Goal: Task Accomplishment & Management: Use online tool/utility

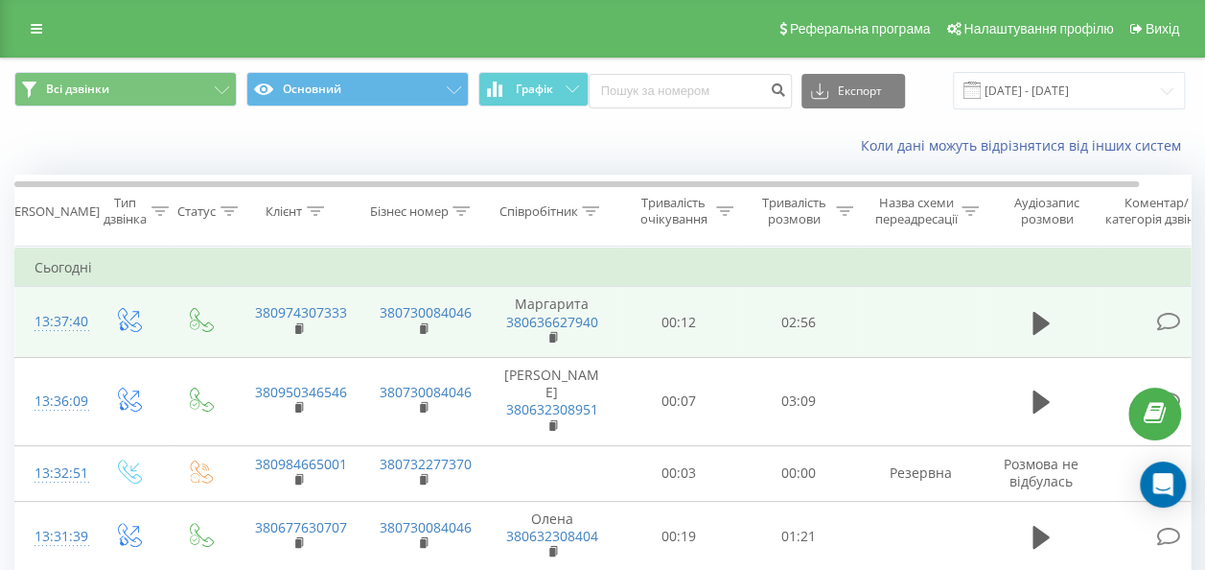
click at [1024, 312] on td at bounding box center [1041, 322] width 115 height 71
click at [1024, 330] on td at bounding box center [1041, 322] width 115 height 71
click at [1030, 319] on button at bounding box center [1041, 323] width 29 height 29
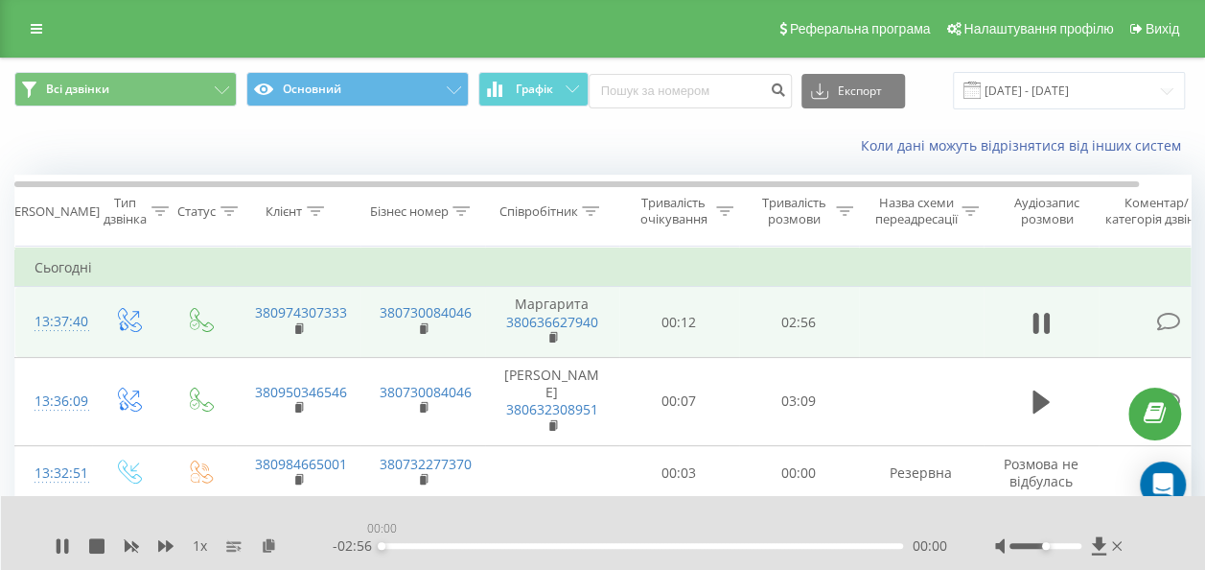
click at [395, 545] on div "00:00" at bounding box center [643, 546] width 522 height 6
click at [397, 545] on div "00:00" at bounding box center [643, 546] width 522 height 6
click at [424, 545] on div "00:14" at bounding box center [643, 546] width 522 height 6
click at [444, 546] on div "00:14" at bounding box center [643, 546] width 522 height 6
click at [476, 548] on div "- 02:34 00:21 00:21" at bounding box center [640, 545] width 615 height 19
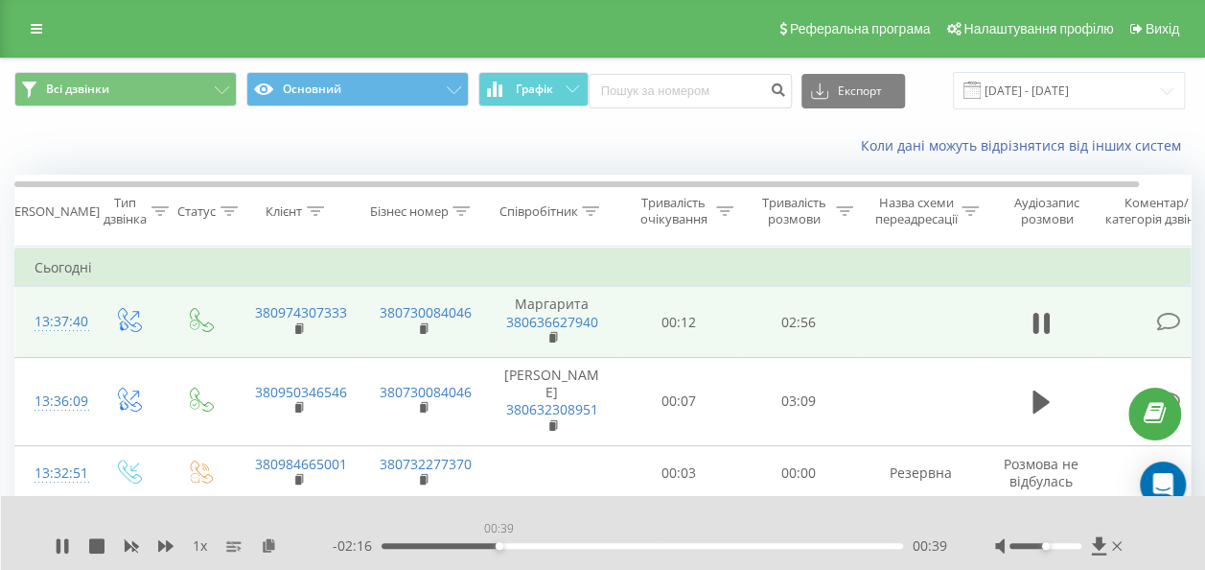
click at [499, 545] on div "00:39" at bounding box center [643, 546] width 522 height 6
click at [474, 541] on div "- 02:16 00:40 00:40" at bounding box center [640, 545] width 615 height 19
click at [474, 541] on div "- 02:15 00:40 00:40" at bounding box center [640, 545] width 615 height 19
click at [470, 547] on div "00:30" at bounding box center [643, 546] width 522 height 6
click at [61, 546] on icon at bounding box center [62, 545] width 15 height 15
